Goal: Transaction & Acquisition: Purchase product/service

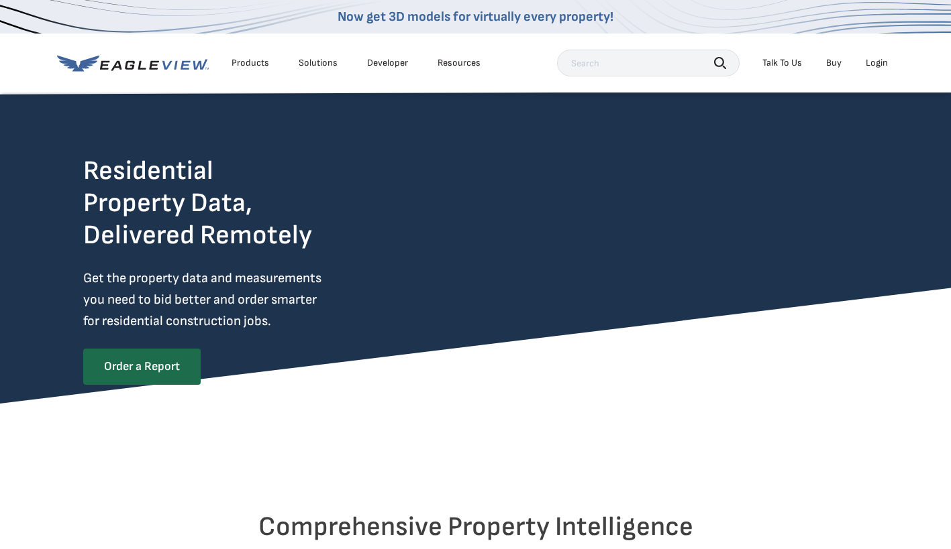
click at [873, 62] on div "Login" at bounding box center [876, 63] width 22 height 12
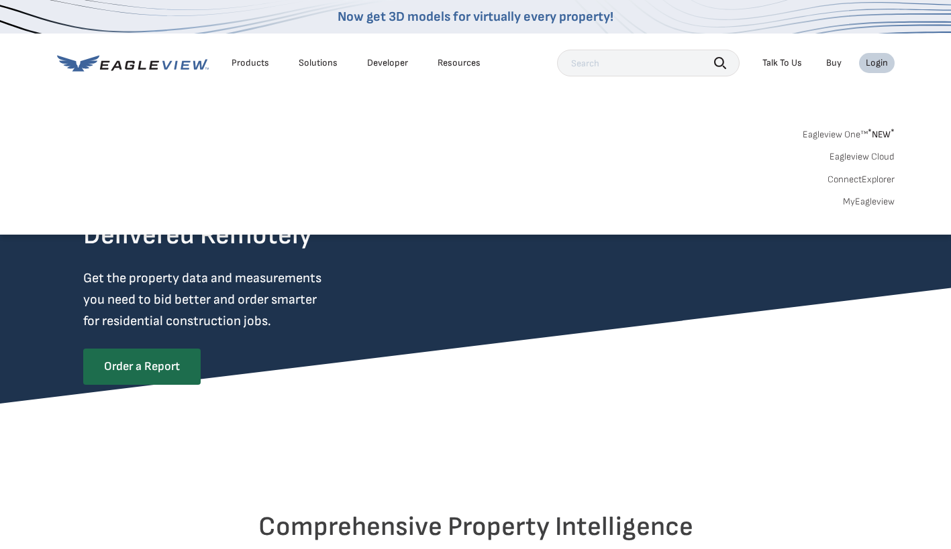
click at [858, 205] on link "MyEagleview" at bounding box center [869, 202] width 52 height 12
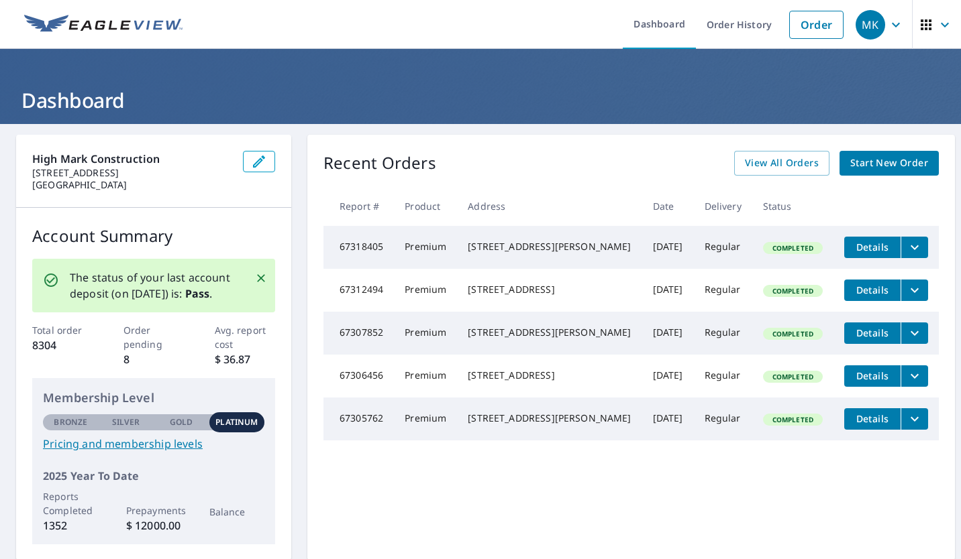
click at [895, 169] on span "Start New Order" at bounding box center [889, 163] width 78 height 17
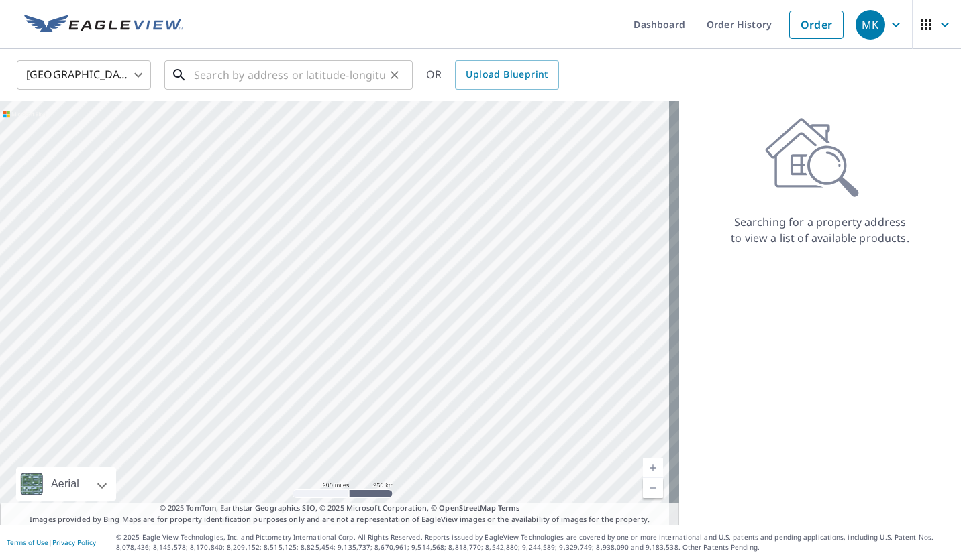
click at [364, 87] on input "text" at bounding box center [289, 75] width 191 height 38
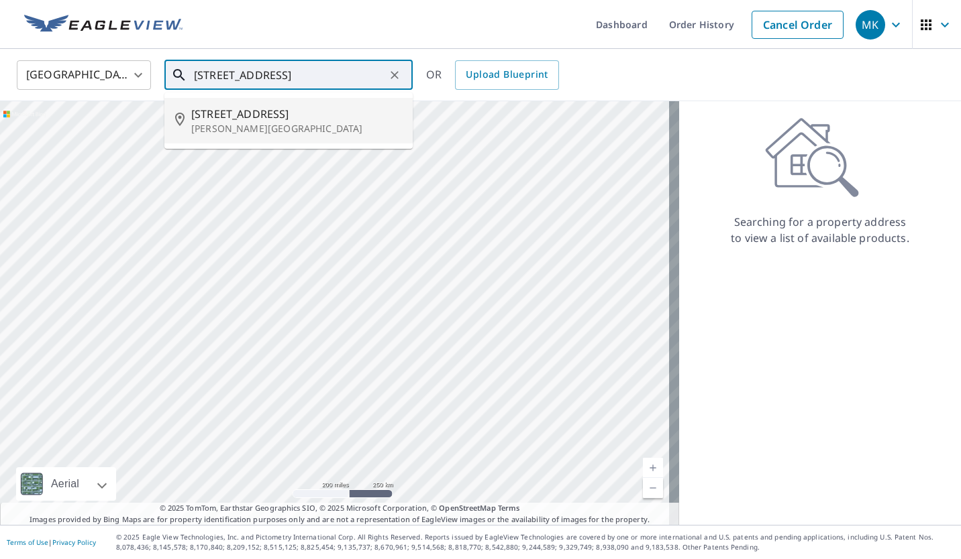
click at [307, 113] on span "2648 Brook Valley Rd" at bounding box center [296, 114] width 211 height 16
type input "2648 Brook Valley Rd Frederick, MD 21701"
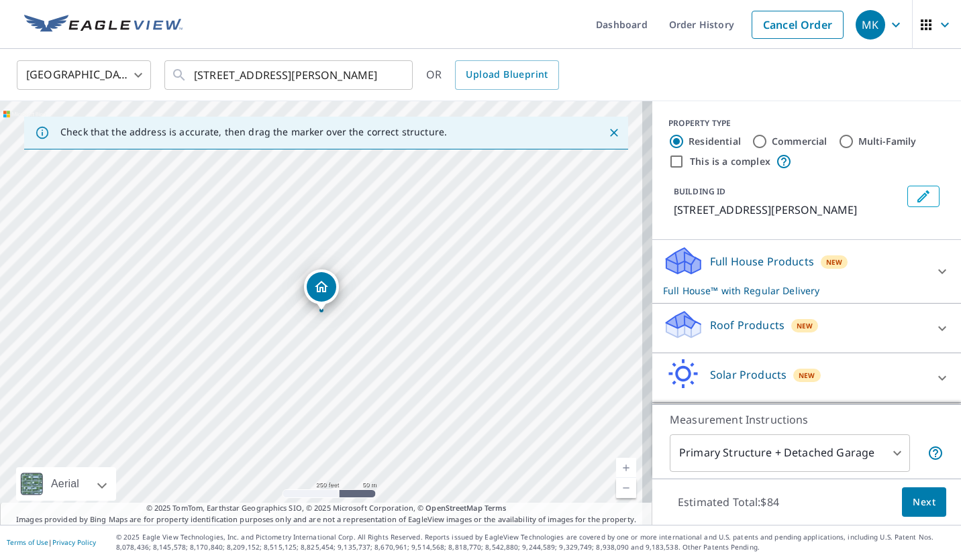
click at [934, 337] on icon at bounding box center [942, 329] width 16 height 16
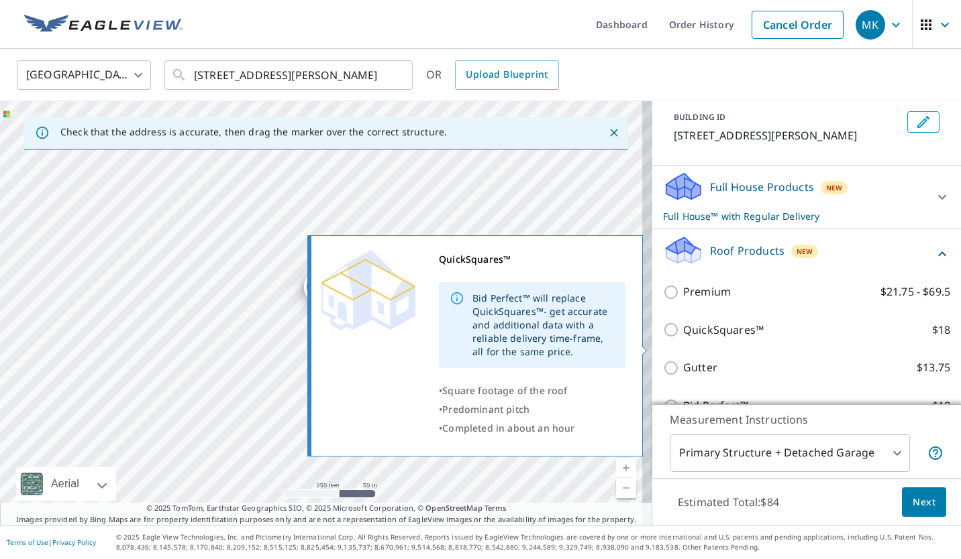
scroll to position [75, 0]
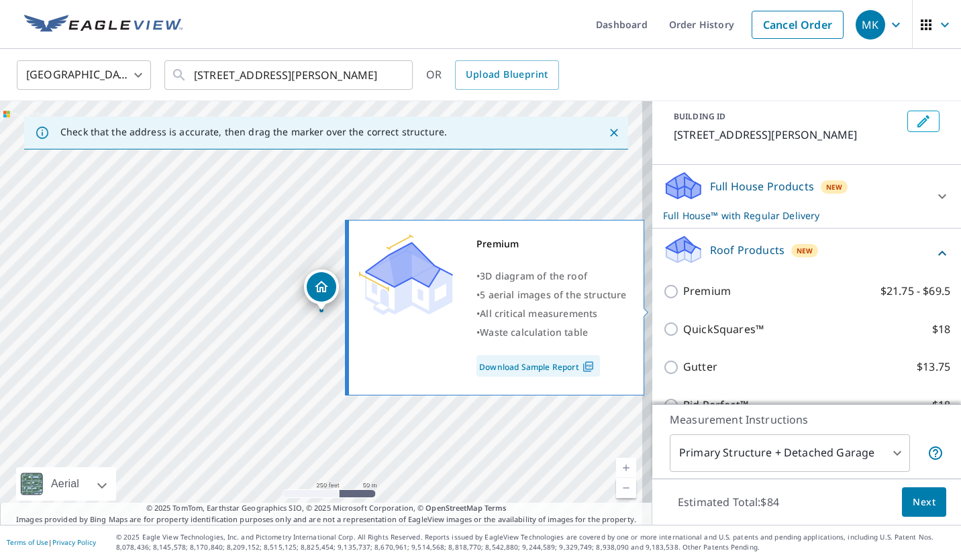
click at [663, 300] on input "Premium $21.75 - $69.5" at bounding box center [673, 292] width 20 height 16
checkbox input "true"
checkbox input "false"
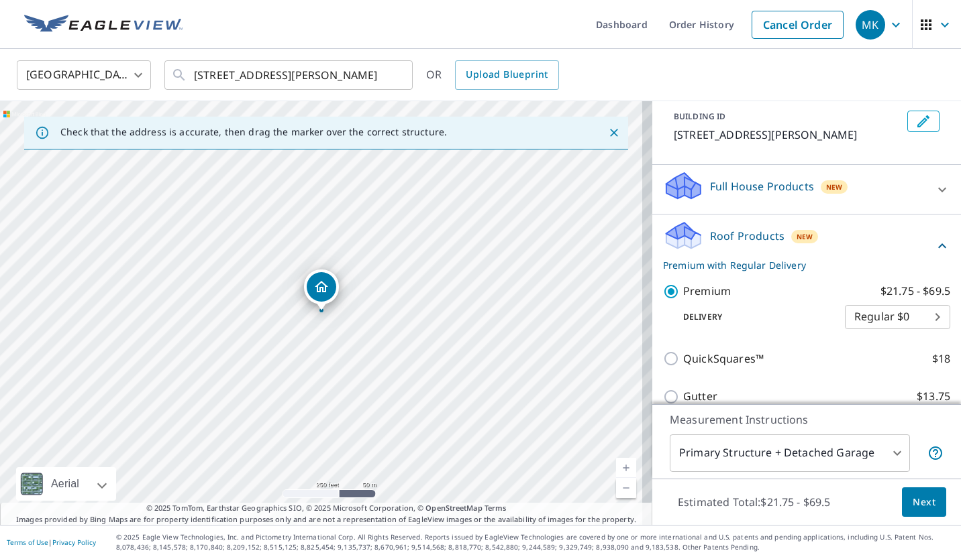
click at [921, 496] on span "Next" at bounding box center [923, 502] width 23 height 17
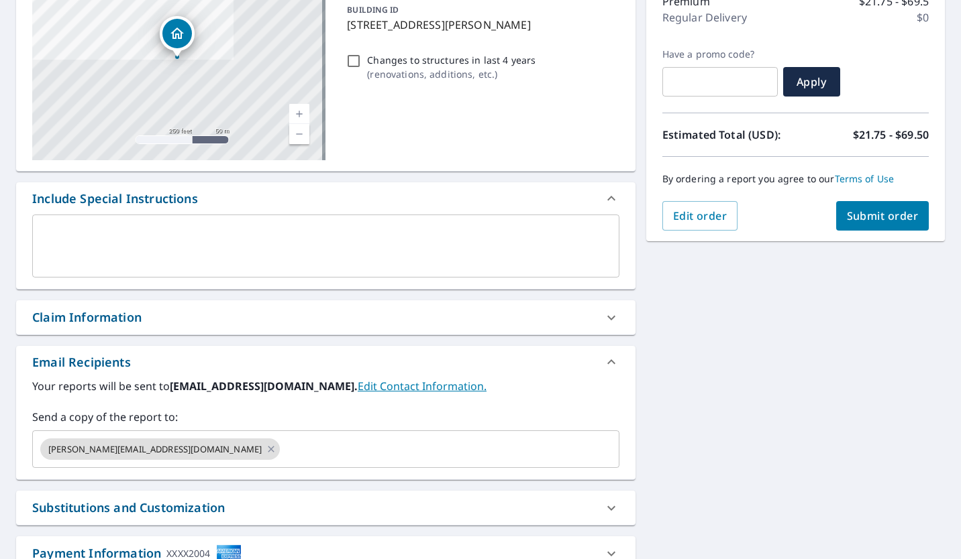
scroll to position [187, 0]
click at [268, 449] on icon at bounding box center [271, 448] width 6 height 6
checkbox input "true"
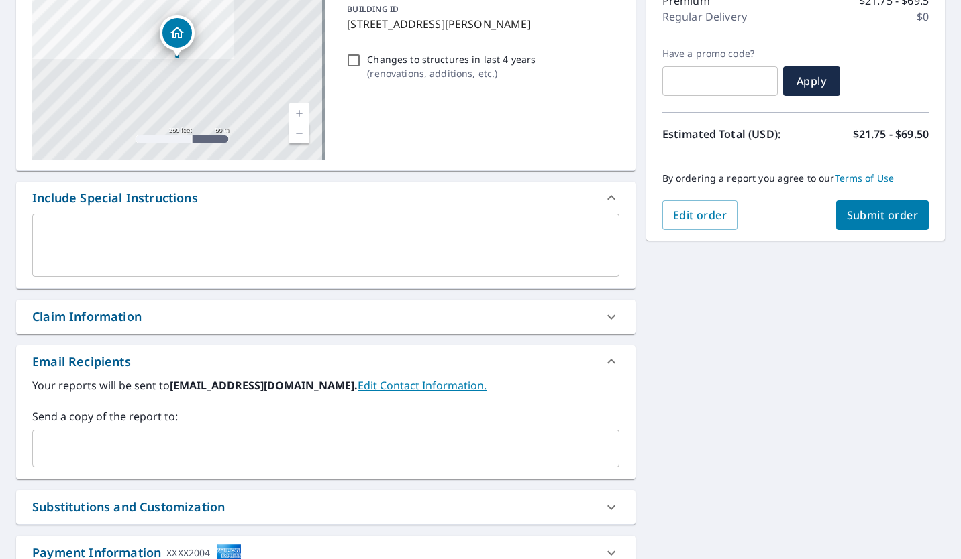
click at [199, 449] on input "text" at bounding box center [315, 448] width 555 height 25
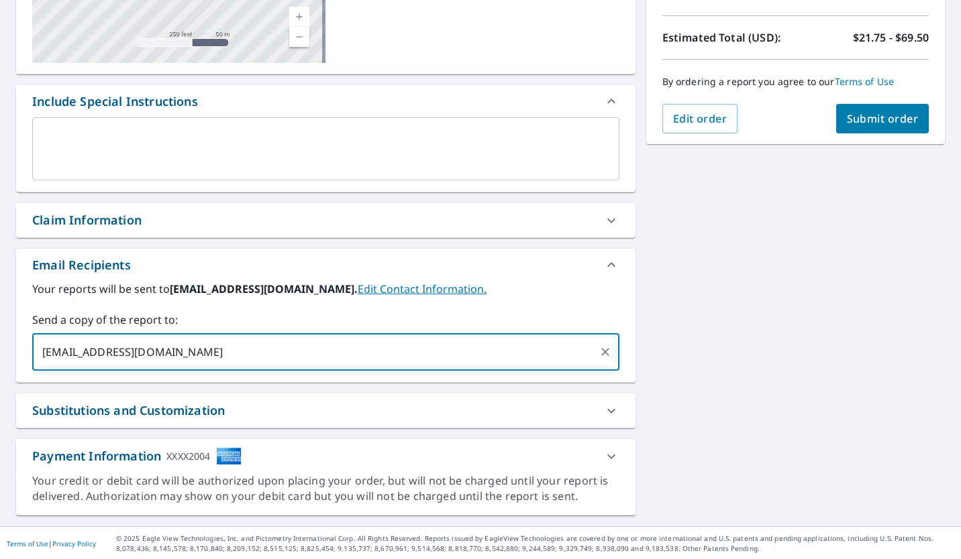
scroll to position [285, 0]
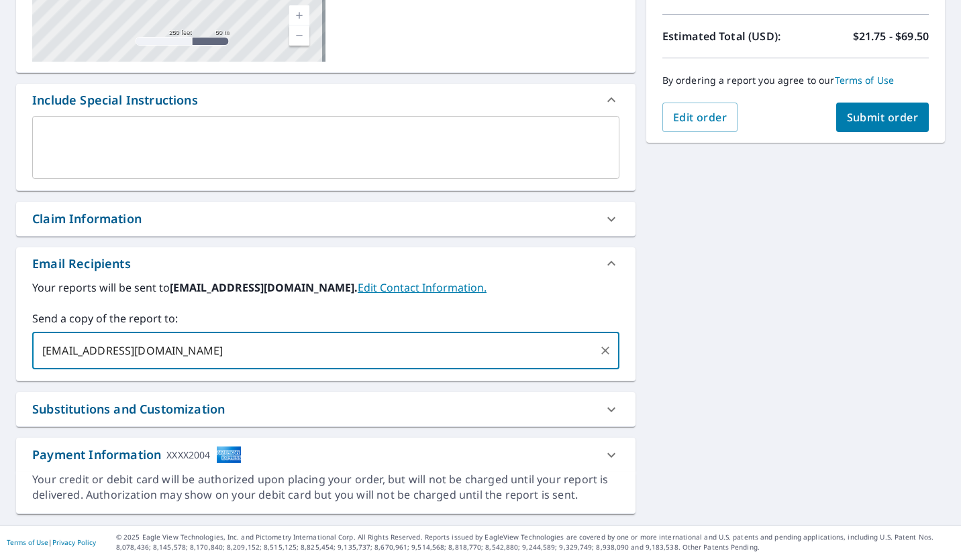
type input "atenly@highmarkconstruction.com"
click at [869, 115] on span "Submit order" at bounding box center [883, 117] width 72 height 15
checkbox input "true"
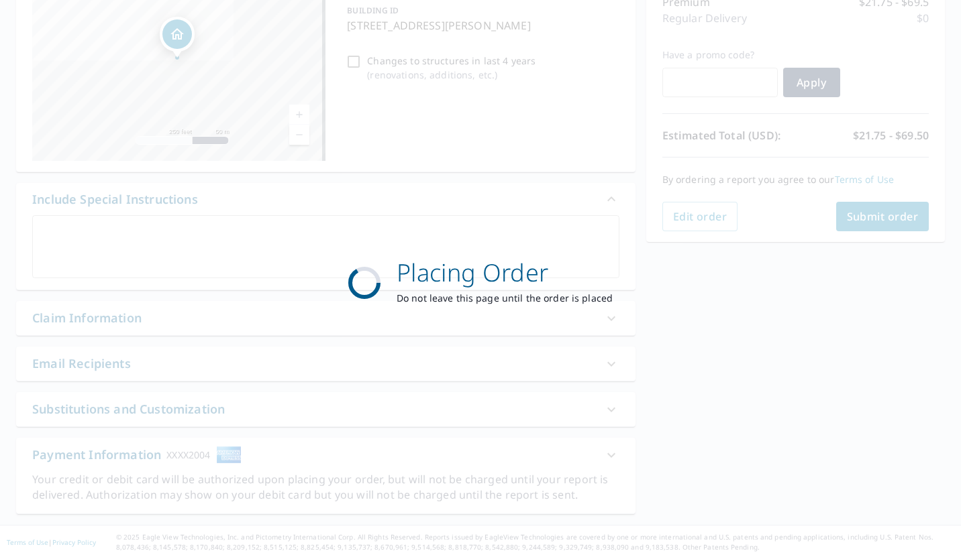
scroll to position [186, 0]
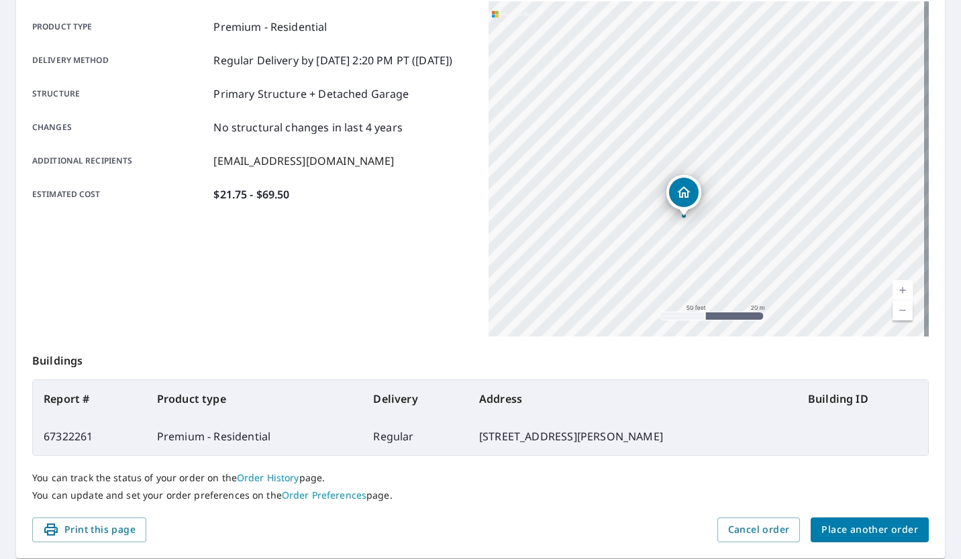
drag, startPoint x: 646, startPoint y: 209, endPoint x: 765, endPoint y: 57, distance: 192.6
click at [765, 57] on div "2648 Brook Valley Rd Frederick, MD 21701" at bounding box center [708, 168] width 440 height 335
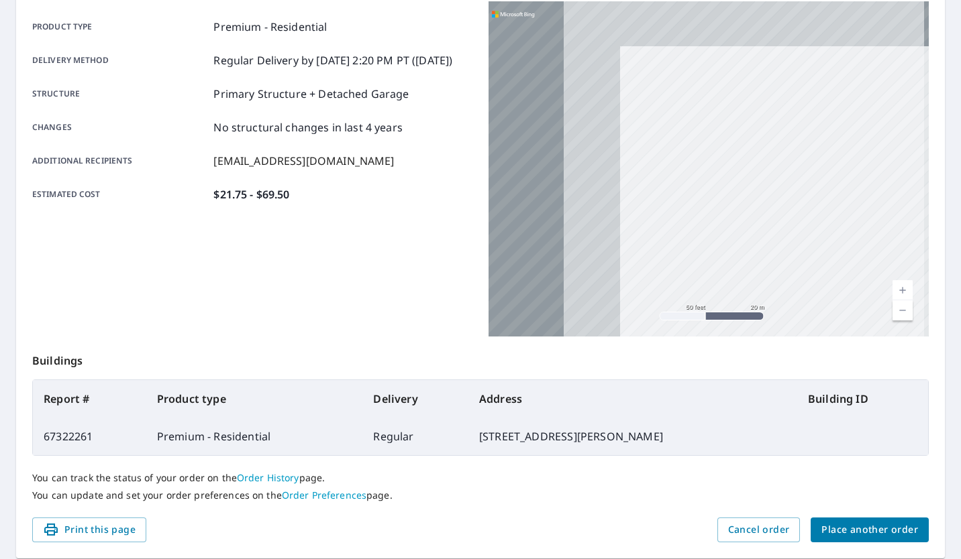
drag, startPoint x: 632, startPoint y: 180, endPoint x: 794, endPoint y: 243, distance: 173.5
click at [794, 243] on div "2648 Brook Valley Rd Frederick, MD 21701" at bounding box center [708, 168] width 440 height 335
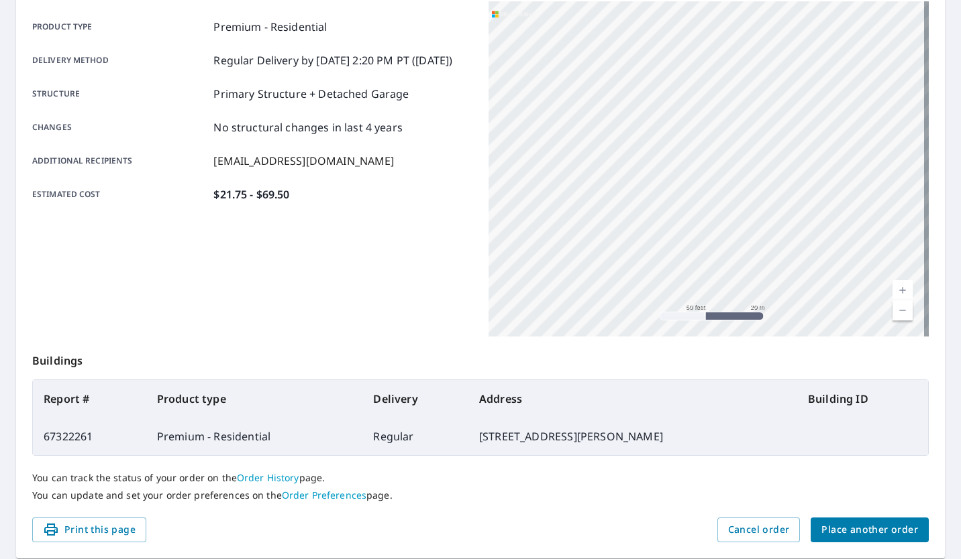
drag, startPoint x: 800, startPoint y: 252, endPoint x: 728, endPoint y: 192, distance: 93.4
click at [728, 192] on div "2648 Brook Valley Rd Frederick, MD 21701" at bounding box center [708, 168] width 440 height 335
drag, startPoint x: 603, startPoint y: 127, endPoint x: 729, endPoint y: 221, distance: 156.7
click at [729, 221] on div "2648 Brook Valley Rd Frederick, MD 21701" at bounding box center [708, 168] width 440 height 335
drag, startPoint x: 659, startPoint y: 144, endPoint x: 705, endPoint y: 132, distance: 47.7
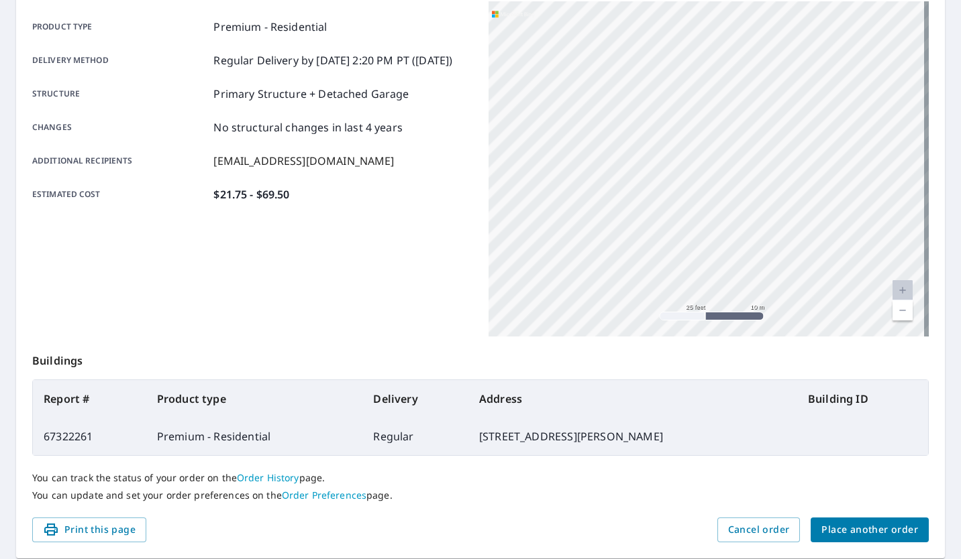
click at [705, 132] on div "2648 Brook Valley Rd Frederick, MD 21701" at bounding box center [708, 168] width 440 height 335
